Goal: Information Seeking & Learning: Learn about a topic

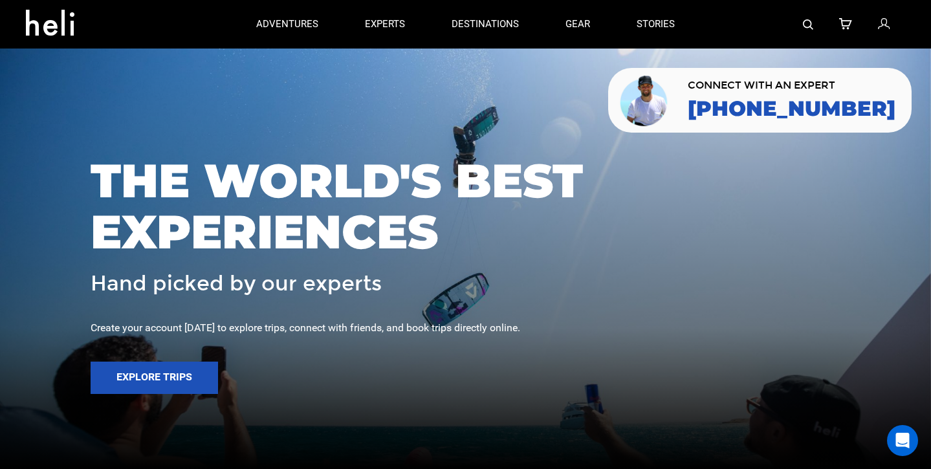
click at [812, 23] on img at bounding box center [808, 24] width 10 height 10
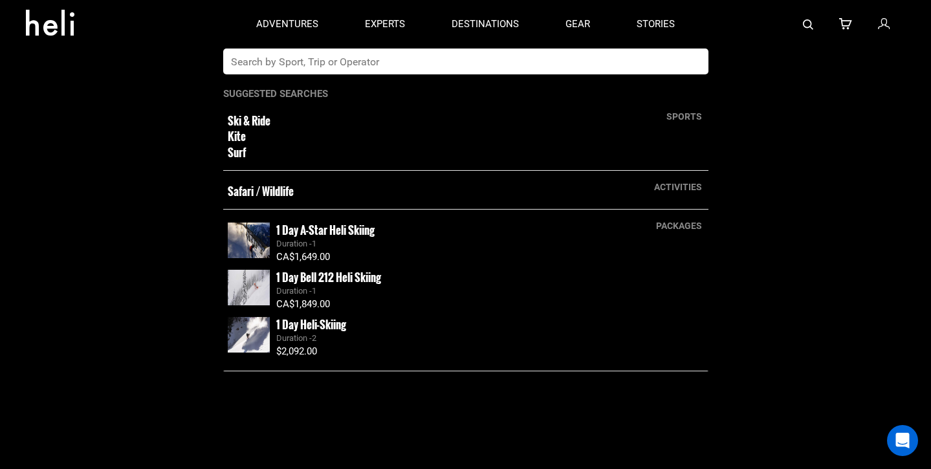
click at [601, 48] on div "adventures experts destinations gear stories" at bounding box center [465, 24] width 465 height 49
click at [588, 59] on input "text" at bounding box center [452, 62] width 459 height 26
type input "NORTHERN ESCAPE"
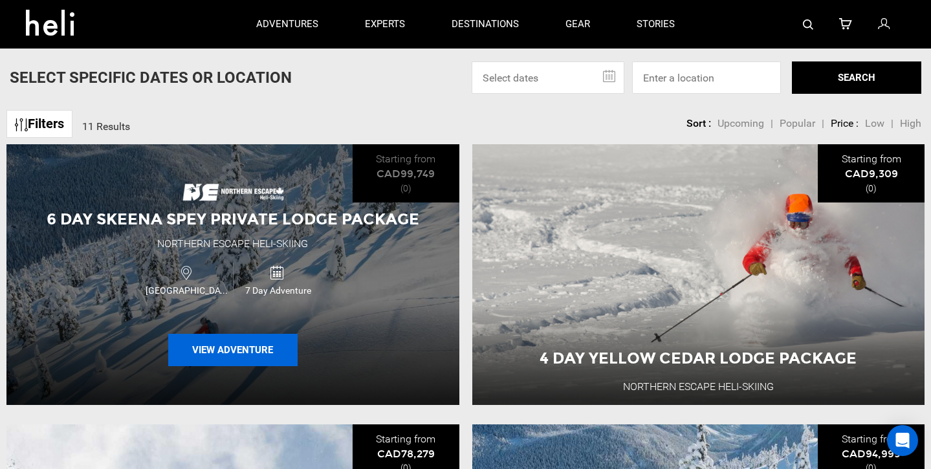
click at [212, 362] on button "View Adventure" at bounding box center [232, 350] width 129 height 32
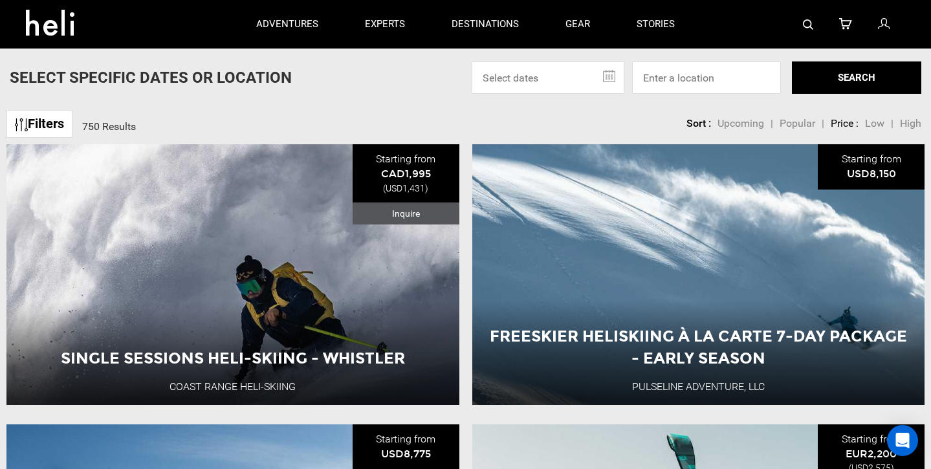
click at [799, 30] on div at bounding box center [801, 24] width 207 height 49
click at [806, 26] on img at bounding box center [808, 24] width 10 height 10
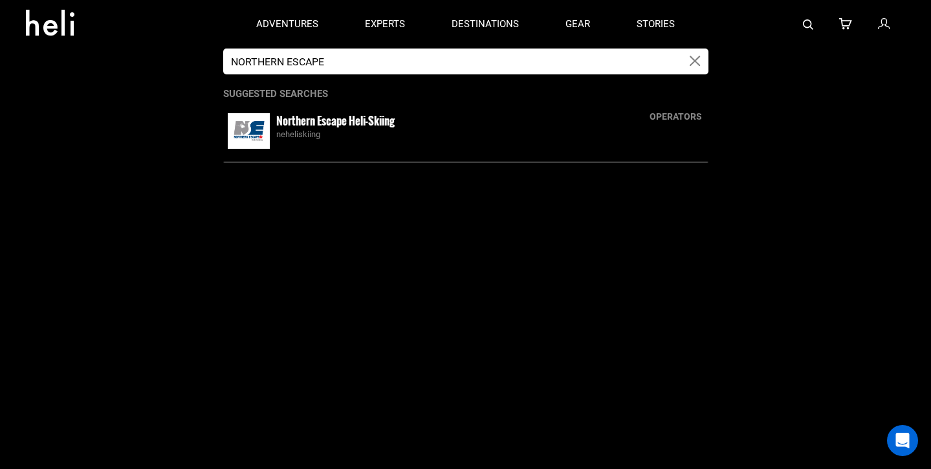
type input "NORTHERN ESCAPE"
click at [263, 127] on img at bounding box center [249, 131] width 42 height 36
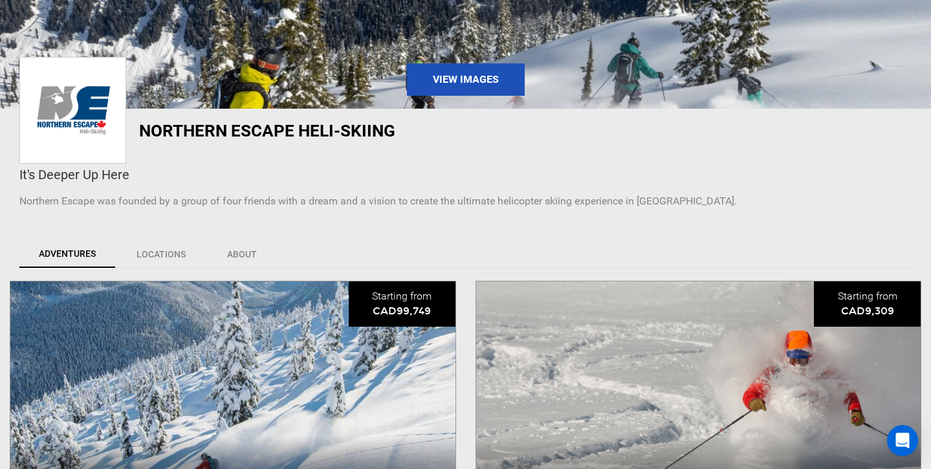
scroll to position [337, 0]
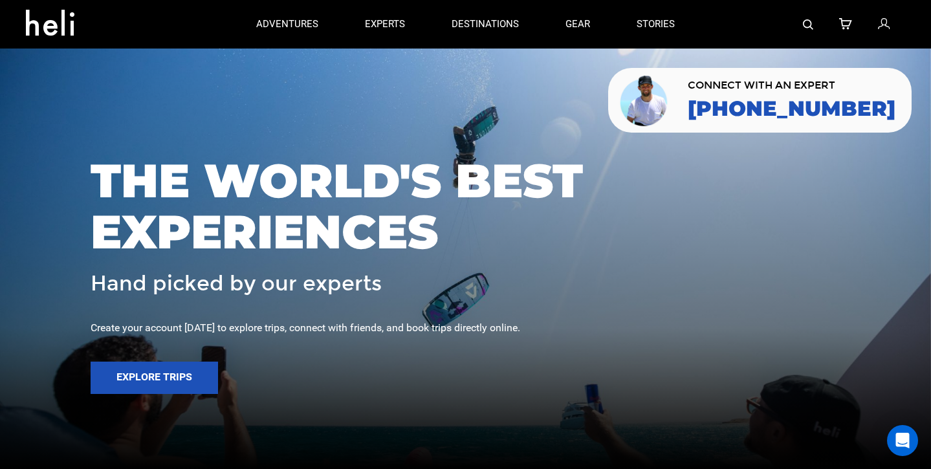
click at [814, 23] on img at bounding box center [808, 24] width 10 height 10
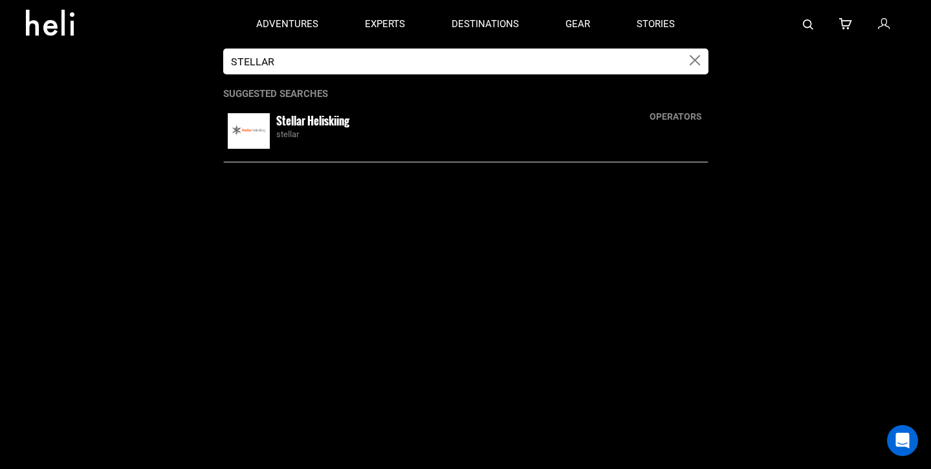
type input "STELLAR"
click at [245, 134] on img at bounding box center [249, 131] width 42 height 36
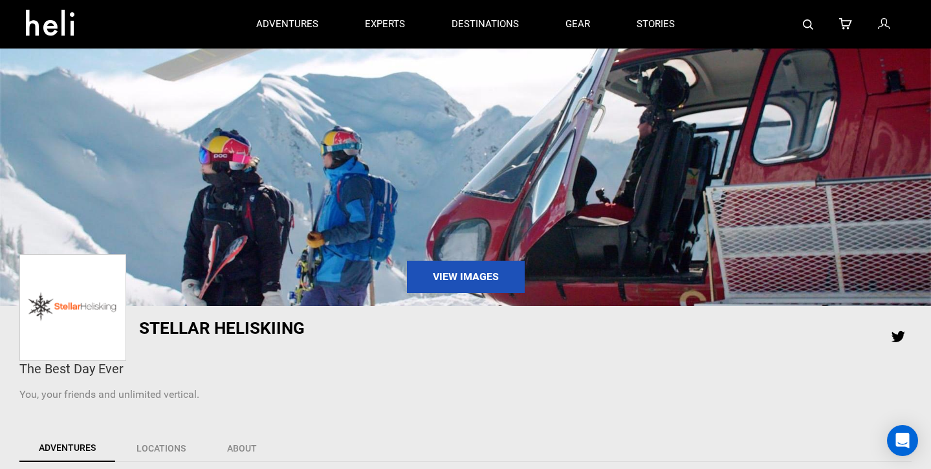
scroll to position [337, 0]
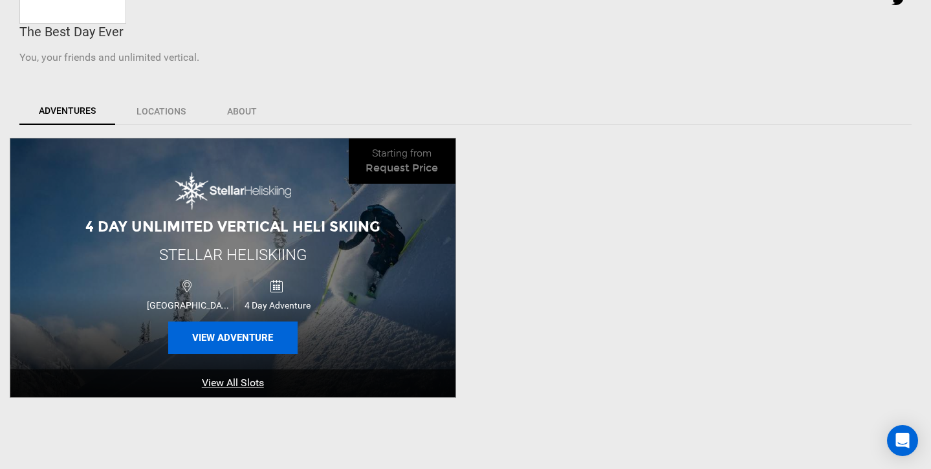
click at [225, 346] on button "View Adventure" at bounding box center [232, 338] width 129 height 32
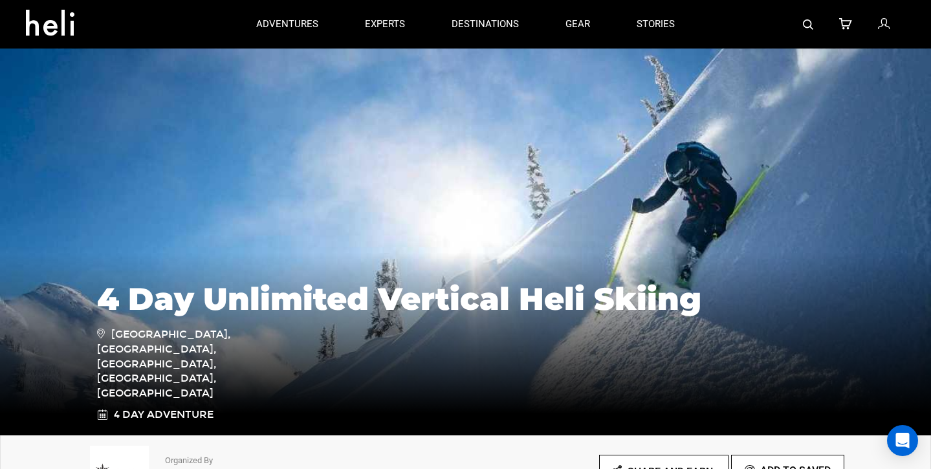
click at [811, 37] on link at bounding box center [808, 24] width 10 height 49
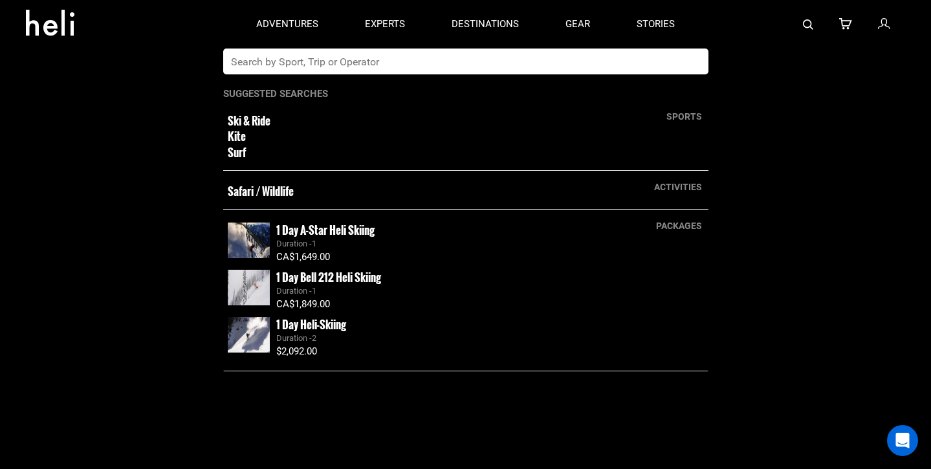
click at [598, 58] on input "text" at bounding box center [452, 62] width 459 height 26
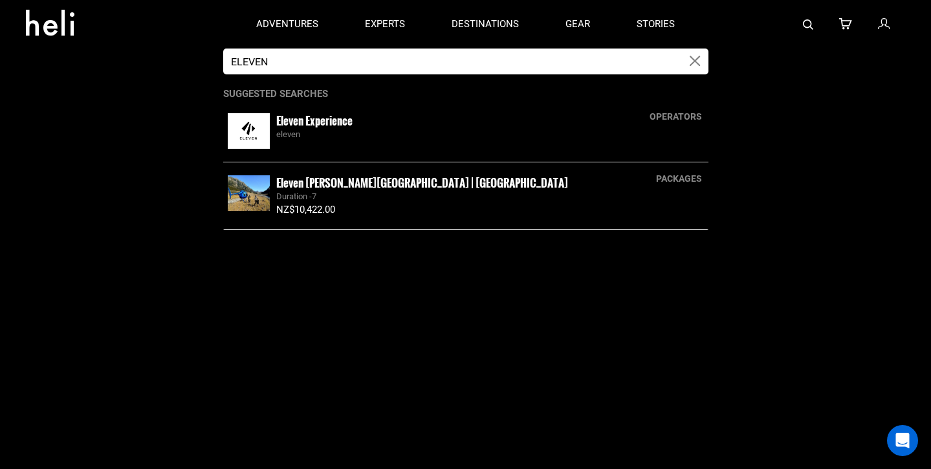
type input "ELEVEN"
click at [327, 123] on small "Eleven Experience" at bounding box center [314, 121] width 76 height 16
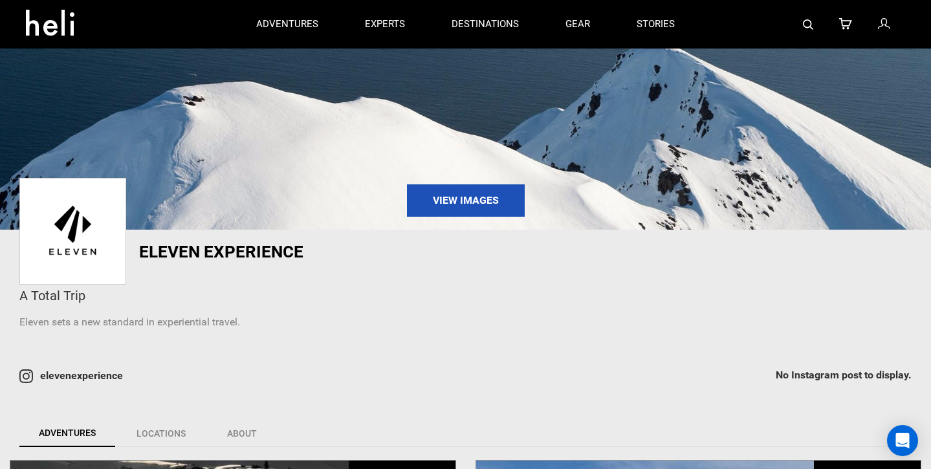
scroll to position [347, 0]
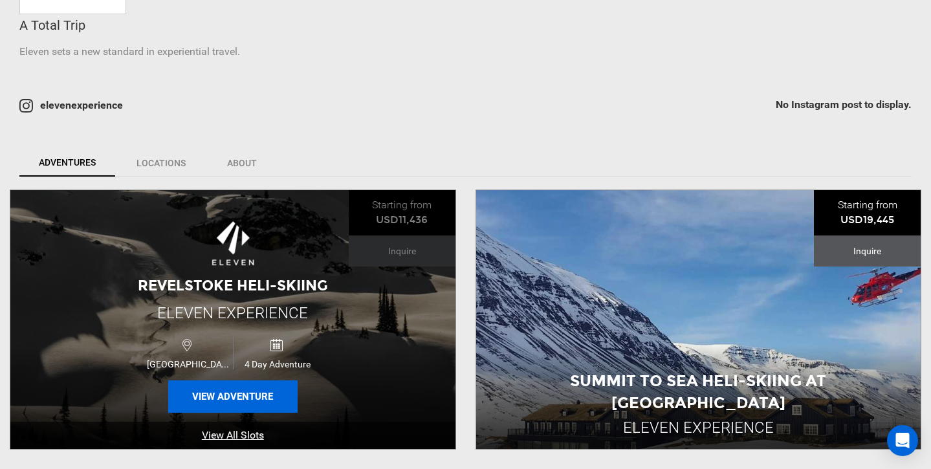
click at [235, 393] on button "View Adventure" at bounding box center [232, 397] width 129 height 32
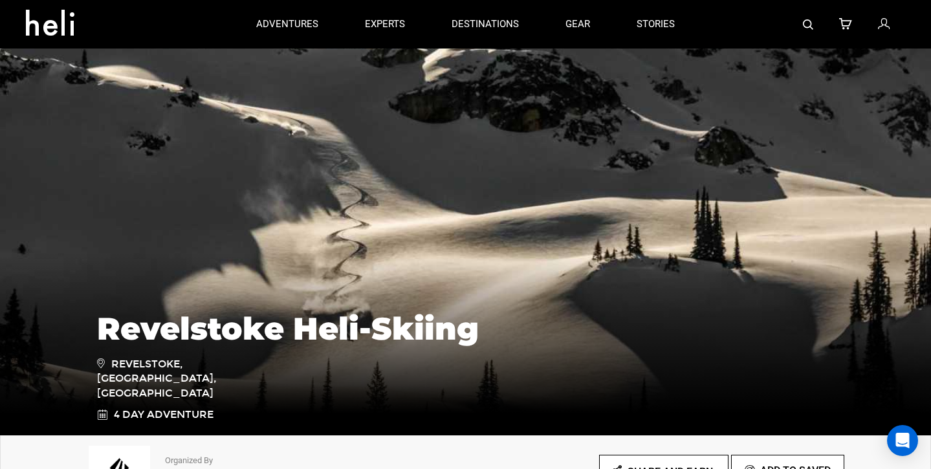
click at [815, 28] on div at bounding box center [801, 24] width 207 height 49
click at [803, 24] on img at bounding box center [808, 24] width 10 height 10
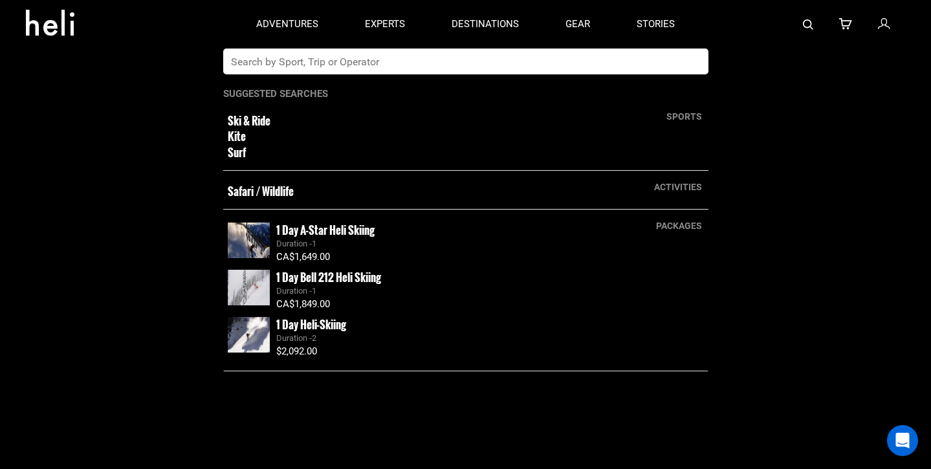
click at [524, 67] on input "text" at bounding box center [452, 62] width 459 height 26
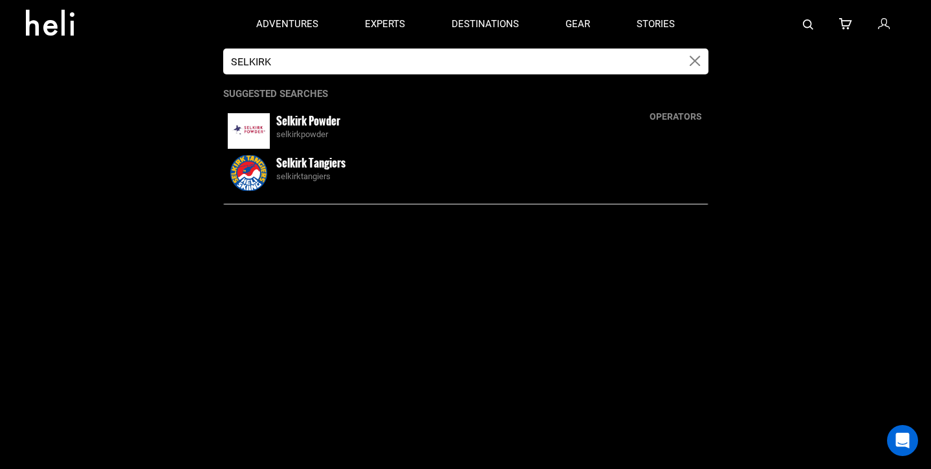
type input "SELKIRK"
click at [252, 178] on img at bounding box center [249, 173] width 42 height 36
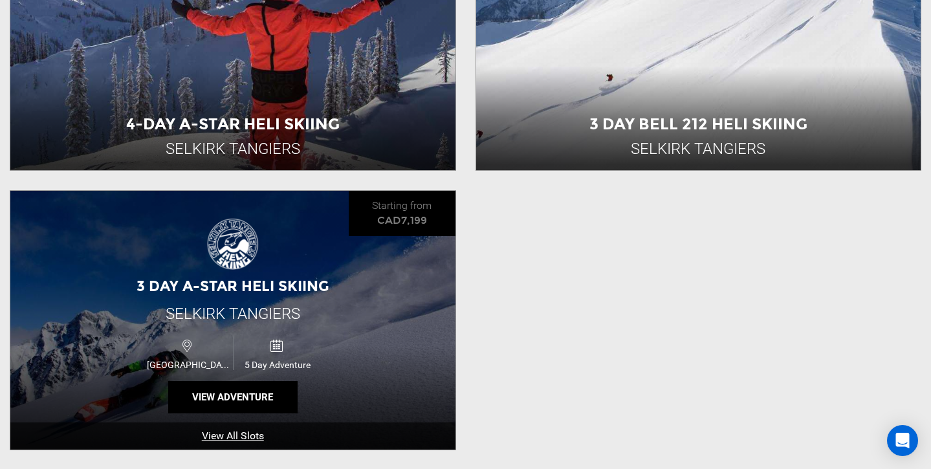
scroll to position [1197, 0]
